Goal: Task Accomplishment & Management: Complete application form

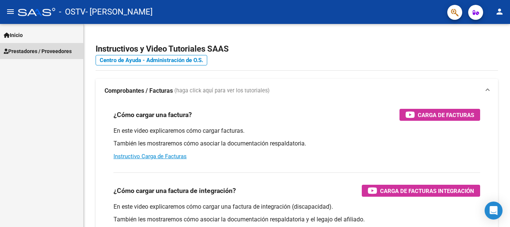
click at [29, 52] on span "Prestadores / Proveedores" at bounding box center [38, 51] width 68 height 8
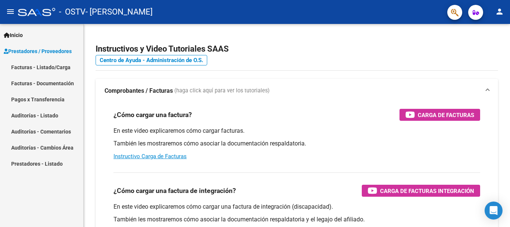
click at [41, 67] on link "Facturas - Listado/Carga" at bounding box center [41, 67] width 83 height 16
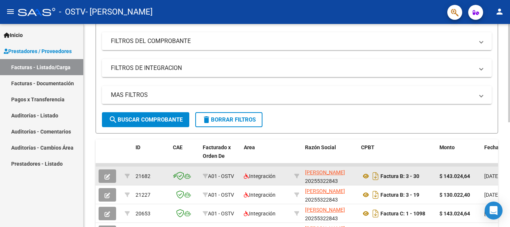
scroll to position [149, 0]
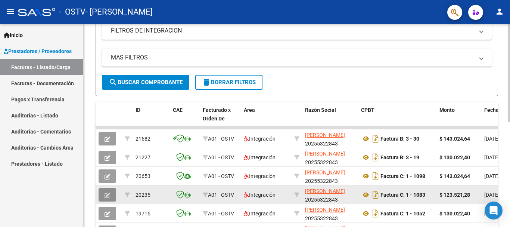
click at [108, 196] on icon "button" at bounding box center [107, 195] width 6 height 6
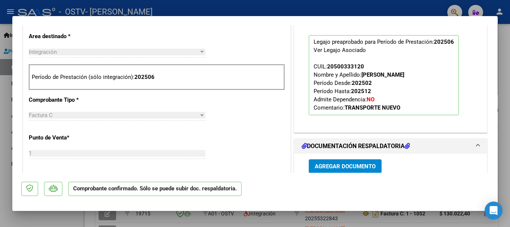
scroll to position [336, 0]
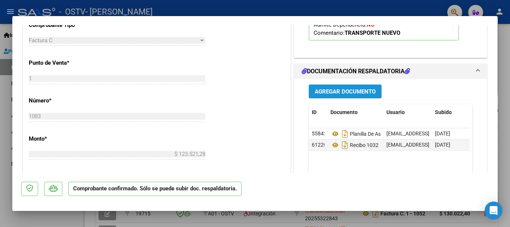
click at [337, 90] on span "Agregar Documento" at bounding box center [345, 91] width 61 height 7
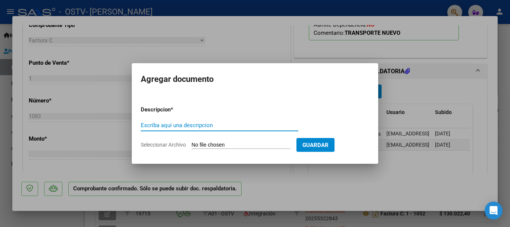
click at [199, 128] on input "Escriba aquí una descripcion" at bounding box center [219, 125] width 157 height 7
click at [206, 143] on input "Seleccionar Archivo" at bounding box center [240, 144] width 99 height 7
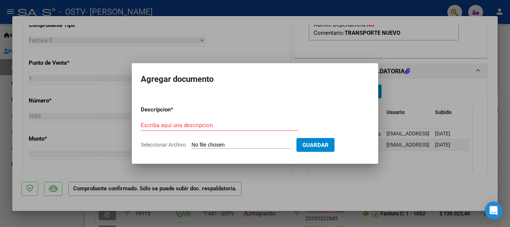
type input "C:\fakepath\20255322843_011_00001_00001083.pdf"
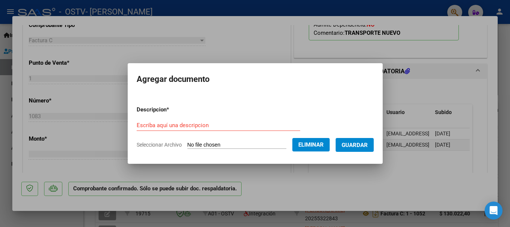
click at [198, 125] on input "Escriba aquí una descripcion" at bounding box center [218, 125] width 163 height 7
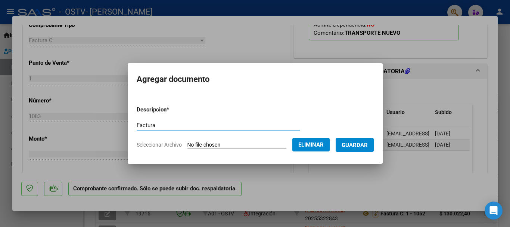
type input "Factura"
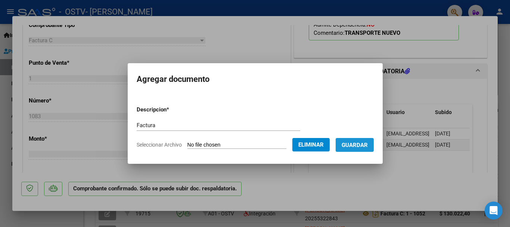
click at [368, 142] on span "Guardar" at bounding box center [354, 144] width 26 height 7
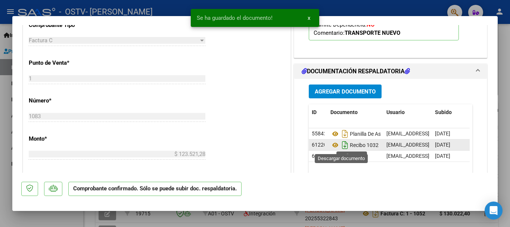
click at [344, 146] on icon "Descargar documento" at bounding box center [345, 145] width 10 height 12
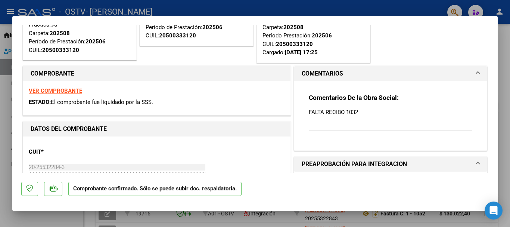
scroll to position [0, 0]
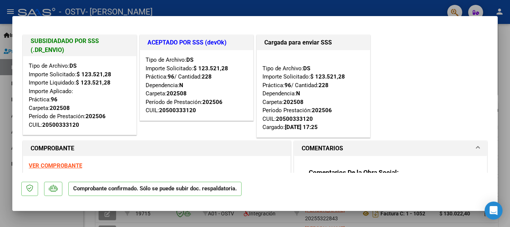
click at [506, 62] on div at bounding box center [255, 113] width 510 height 227
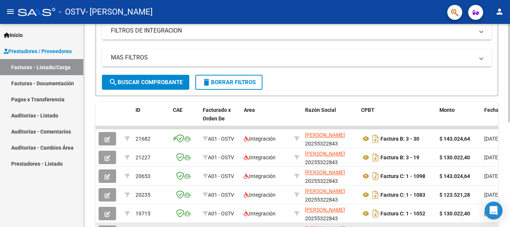
scroll to position [187, 0]
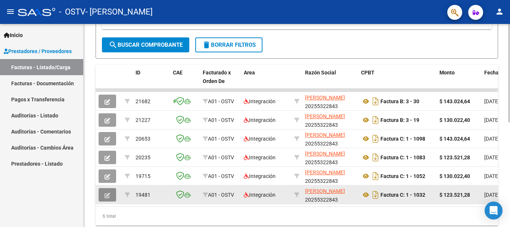
click at [104, 194] on icon "button" at bounding box center [107, 195] width 6 height 6
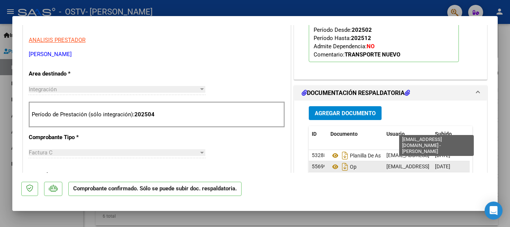
scroll to position [261, 0]
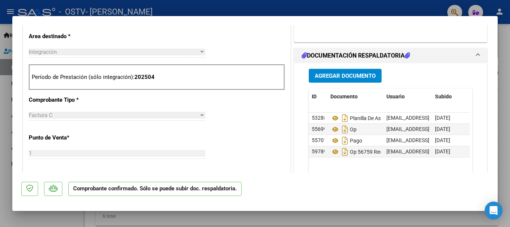
click at [506, 56] on div at bounding box center [255, 113] width 510 height 227
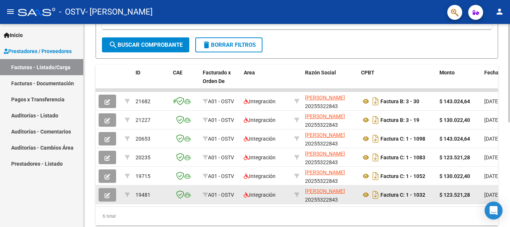
scroll to position [187, 0]
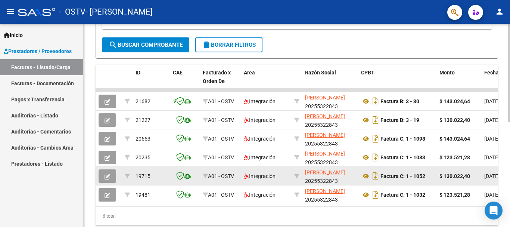
click at [109, 179] on icon "button" at bounding box center [107, 177] width 6 height 6
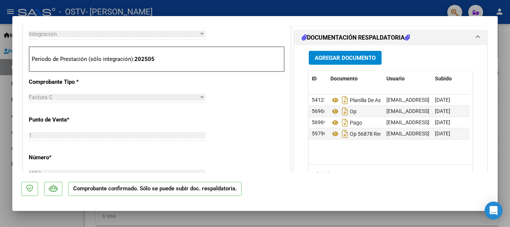
scroll to position [347, 0]
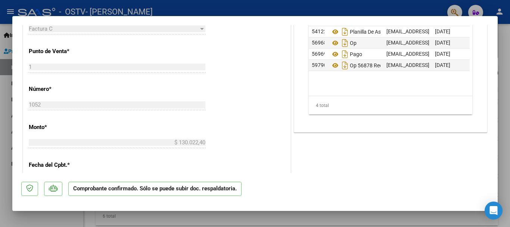
click at [503, 101] on div at bounding box center [255, 113] width 510 height 227
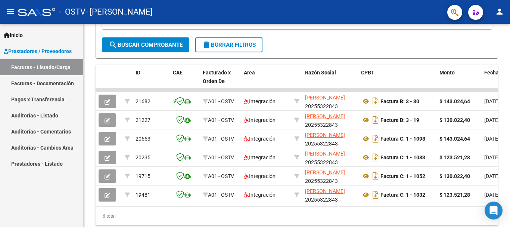
scroll to position [187, 0]
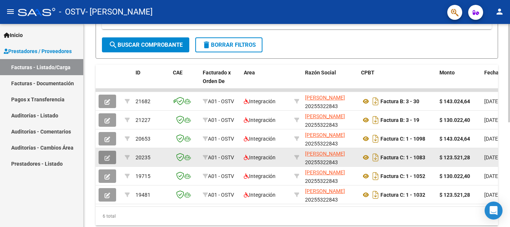
click at [104, 156] on icon "button" at bounding box center [107, 158] width 6 height 6
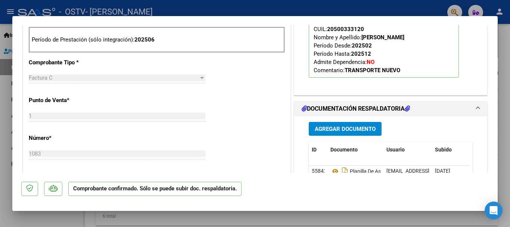
scroll to position [373, 0]
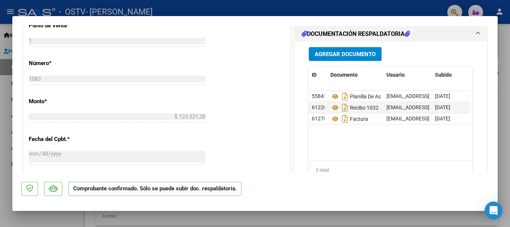
click at [503, 117] on div at bounding box center [255, 113] width 510 height 227
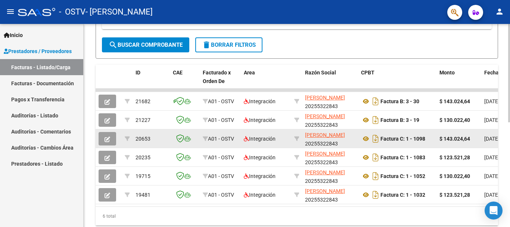
scroll to position [187, 0]
click at [107, 140] on icon "button" at bounding box center [107, 139] width 6 height 6
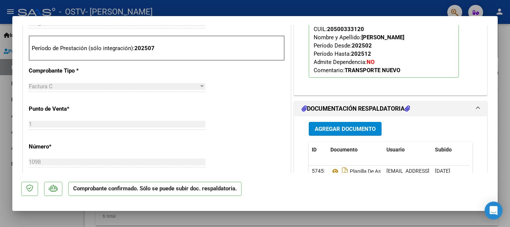
scroll to position [336, 0]
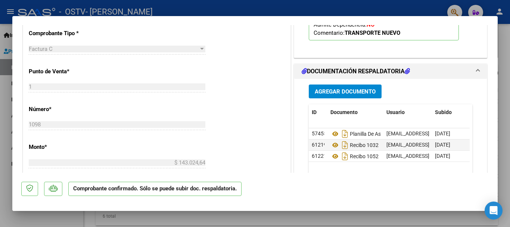
click at [353, 92] on span "Agregar Documento" at bounding box center [345, 91] width 61 height 7
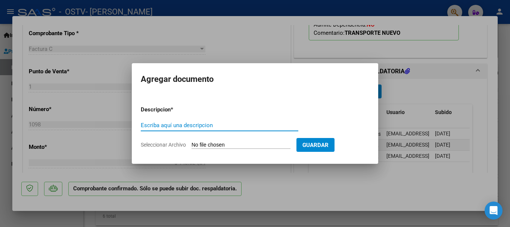
click at [196, 123] on input "Escriba aquí una descripcion" at bounding box center [219, 125] width 157 height 7
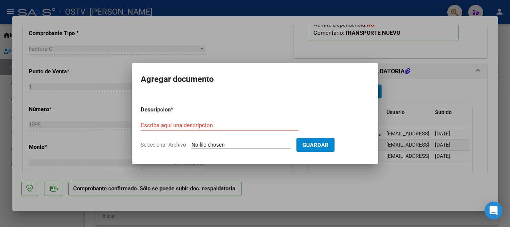
click at [219, 141] on input "Seleccionar Archivo" at bounding box center [240, 144] width 99 height 7
type input "C:\fakepath\20255322843_011_00001_00001098.pdf"
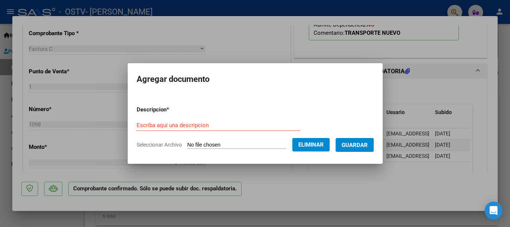
click at [144, 127] on input "Escriba aquí una descripcion" at bounding box center [218, 125] width 163 height 7
click at [144, 126] on input "Escriba aquí una descripcion" at bounding box center [218, 125] width 163 height 7
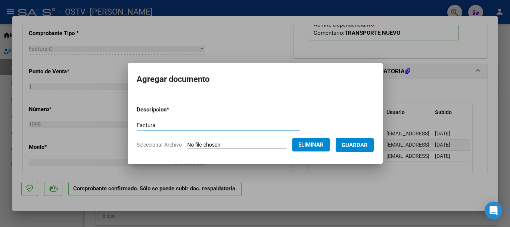
type input "Factura"
click at [350, 143] on span "Guardar" at bounding box center [354, 144] width 26 height 7
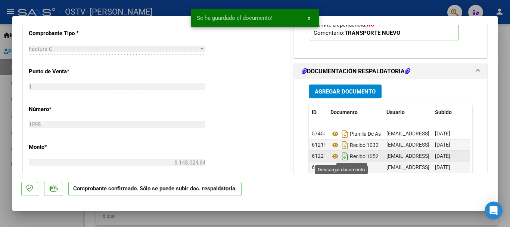
click at [340, 157] on icon "Descargar documento" at bounding box center [345, 156] width 10 height 12
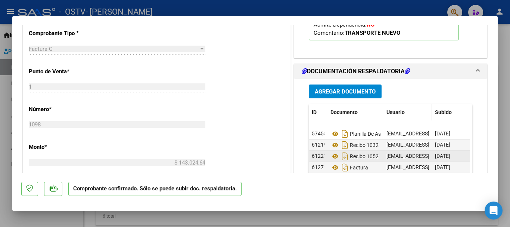
scroll to position [373, 0]
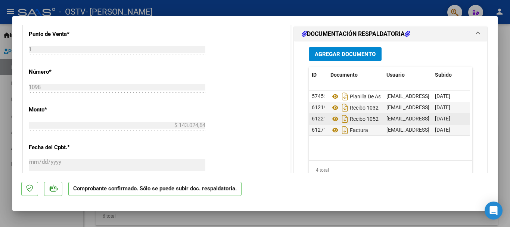
click at [503, 55] on div at bounding box center [255, 113] width 510 height 227
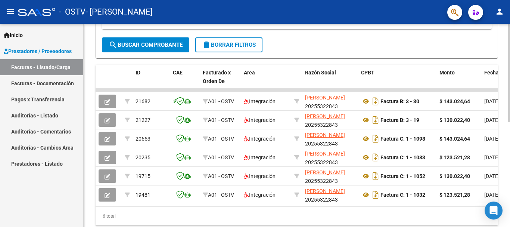
scroll to position [187, 0]
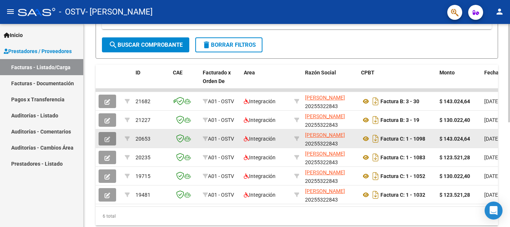
click at [106, 140] on icon "button" at bounding box center [107, 139] width 6 height 6
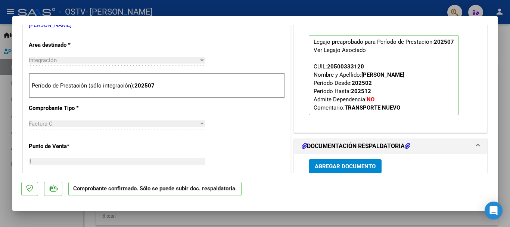
scroll to position [336, 0]
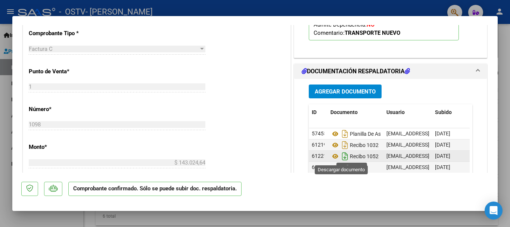
click at [341, 157] on icon "Descargar documento" at bounding box center [345, 156] width 10 height 12
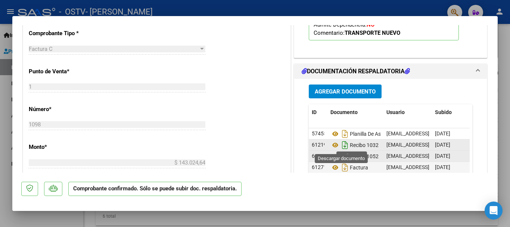
click at [342, 149] on icon "Descargar documento" at bounding box center [345, 145] width 10 height 12
click at [500, 68] on div at bounding box center [255, 113] width 510 height 227
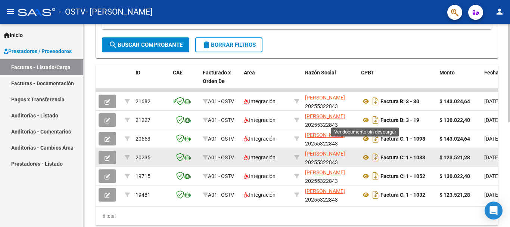
scroll to position [187, 0]
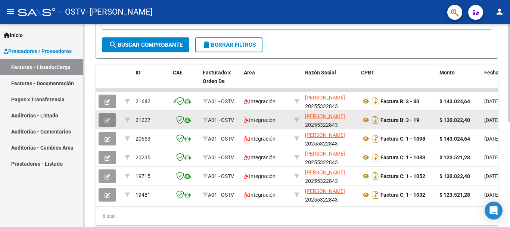
click at [104, 121] on button "button" at bounding box center [108, 119] width 18 height 13
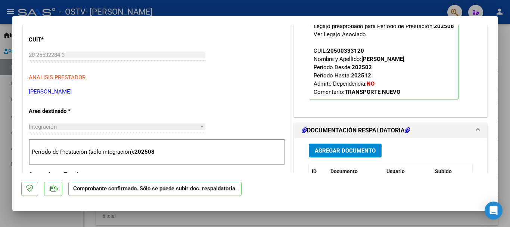
scroll to position [261, 0]
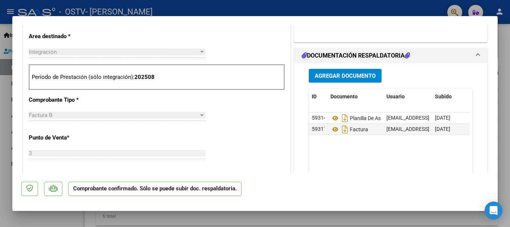
click at [503, 76] on div at bounding box center [255, 113] width 510 height 227
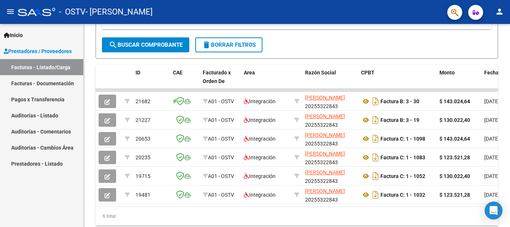
scroll to position [187, 0]
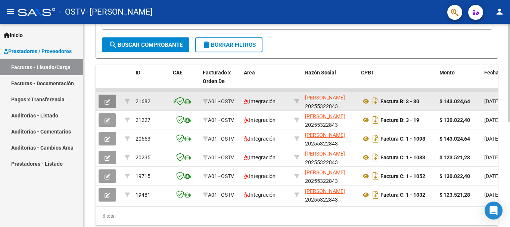
click at [106, 100] on icon "button" at bounding box center [107, 102] width 6 height 6
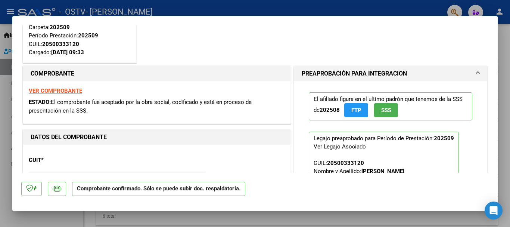
scroll to position [0, 0]
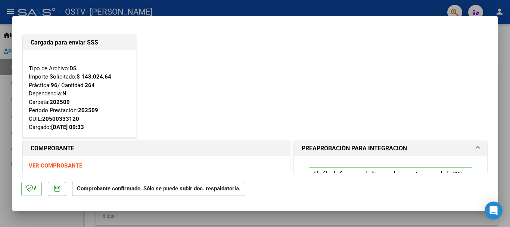
click at [506, 85] on div at bounding box center [255, 113] width 510 height 227
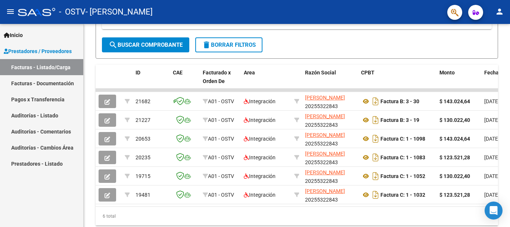
scroll to position [215, 0]
